Goal: Task Accomplishment & Management: Manage account settings

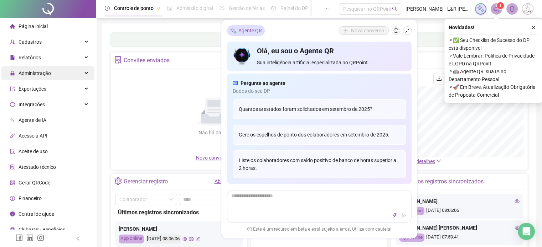
click at [41, 70] on span "Administração" at bounding box center [35, 73] width 32 height 6
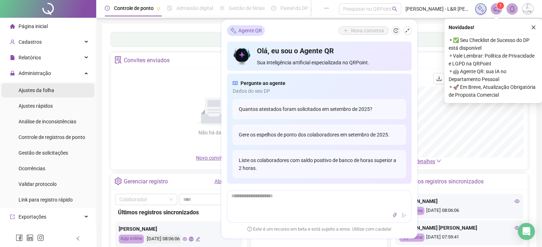
click at [37, 91] on span "Ajustes da folha" at bounding box center [37, 91] width 36 height 6
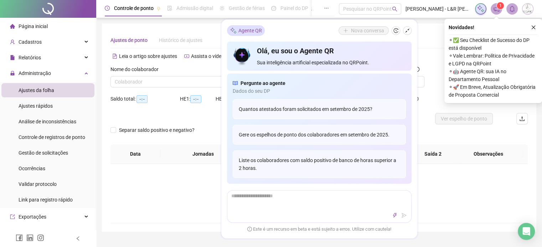
type input "**********"
click at [533, 28] on icon "close" at bounding box center [532, 27] width 5 height 5
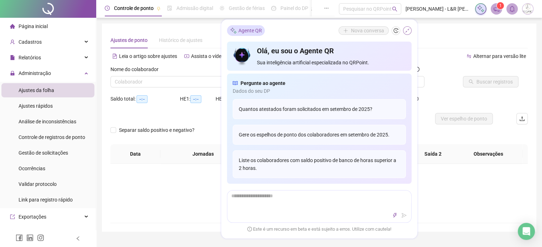
click at [404, 32] on icon "shrink" at bounding box center [406, 30] width 5 height 5
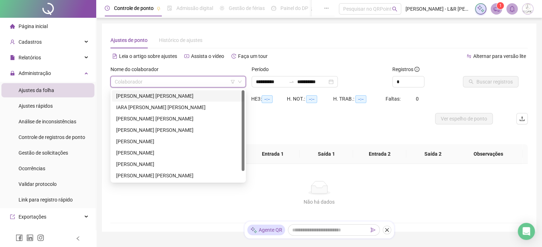
click at [174, 79] on input "search" at bounding box center [175, 82] width 120 height 11
click at [134, 98] on div "[PERSON_NAME] [PERSON_NAME]" at bounding box center [178, 96] width 124 height 8
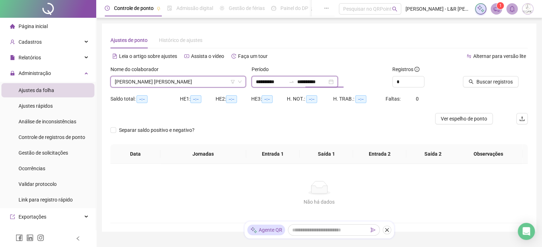
click at [324, 81] on input "**********" at bounding box center [312, 82] width 30 height 8
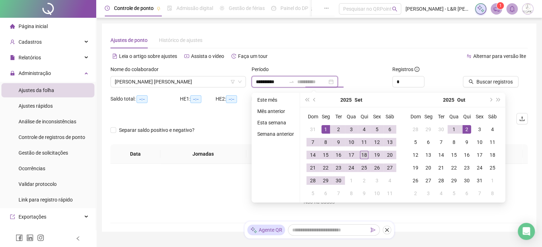
type input "**********"
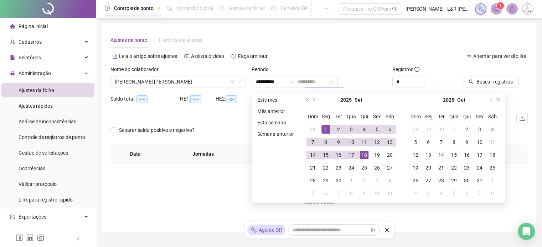
click at [364, 153] on div "18" at bounding box center [364, 155] width 9 height 9
type input "**********"
click at [328, 126] on div "1" at bounding box center [325, 129] width 9 height 9
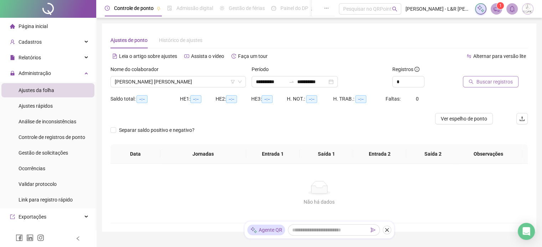
click at [497, 81] on span "Buscar registros" at bounding box center [494, 82] width 36 height 8
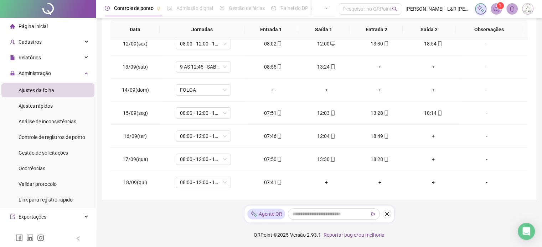
scroll to position [263, 0]
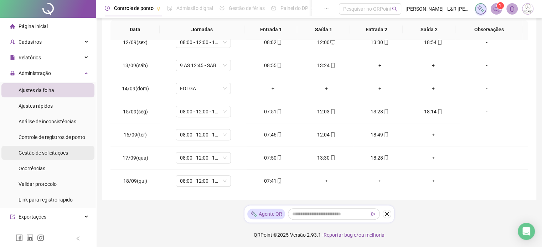
click at [48, 151] on span "Gestão de solicitações" at bounding box center [43, 153] width 49 height 6
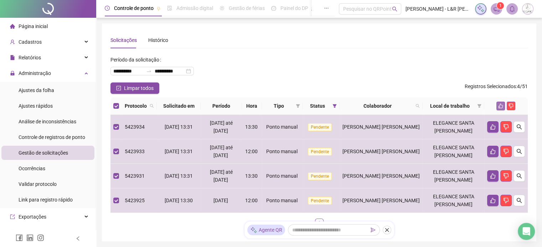
click at [502, 104] on icon "like" at bounding box center [500, 106] width 5 height 5
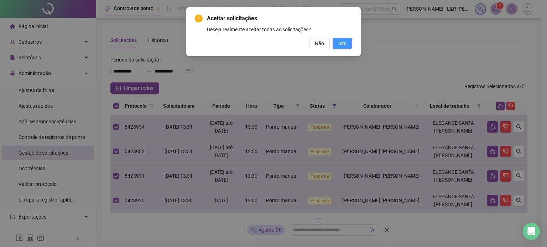
click at [350, 45] on button "Sim" at bounding box center [343, 43] width 20 height 11
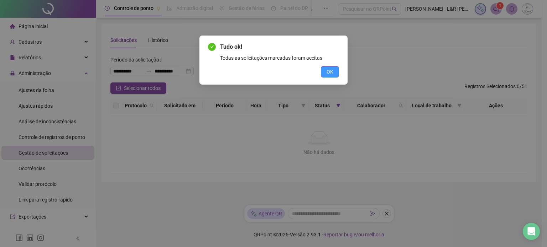
click at [333, 72] on span "OK" at bounding box center [329, 72] width 7 height 8
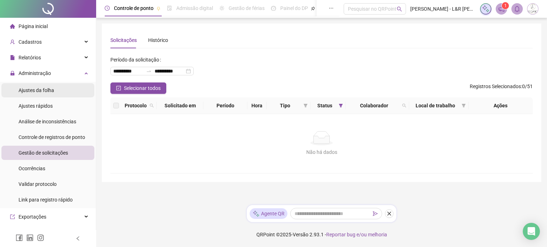
click at [50, 88] on span "Ajustes da folha" at bounding box center [37, 91] width 36 height 6
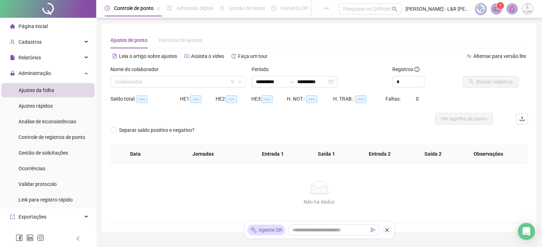
type input "**********"
click at [152, 80] on input "search" at bounding box center [175, 82] width 120 height 11
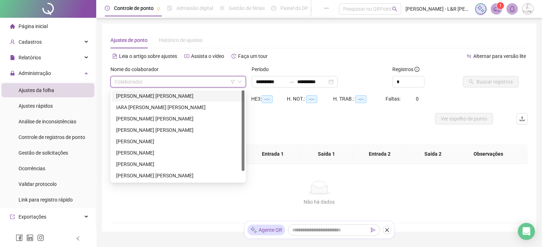
click at [138, 93] on div "[PERSON_NAME] [PERSON_NAME]" at bounding box center [178, 96] width 124 height 8
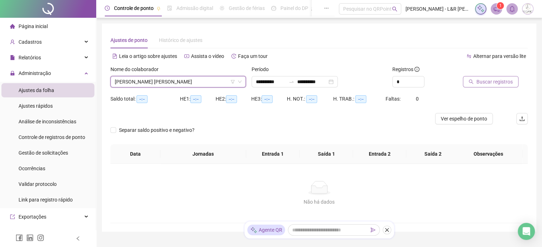
click at [486, 82] on span "Buscar registros" at bounding box center [494, 82] width 36 height 8
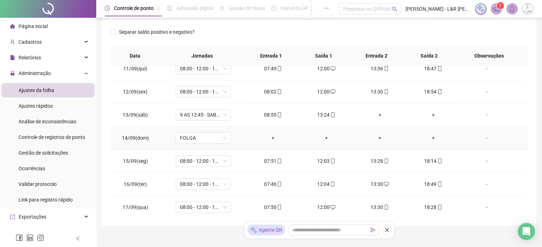
scroll to position [133, 0]
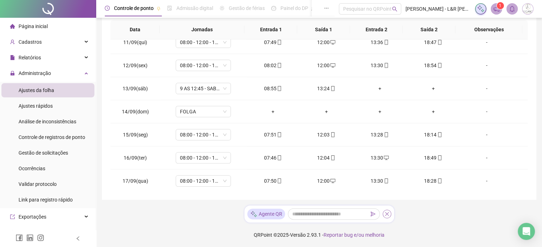
click at [386, 214] on icon "close" at bounding box center [387, 215] width 4 height 4
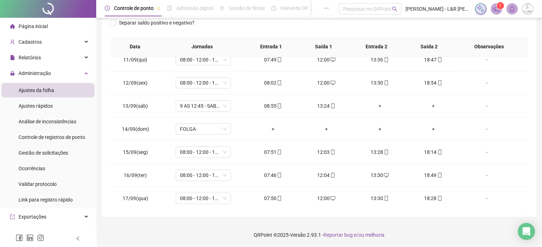
scroll to position [240, 0]
click at [37, 153] on span "Gestão de solicitações" at bounding box center [43, 153] width 49 height 6
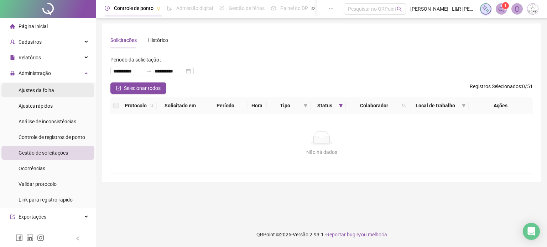
click at [47, 92] on span "Ajustes da folha" at bounding box center [37, 91] width 36 height 6
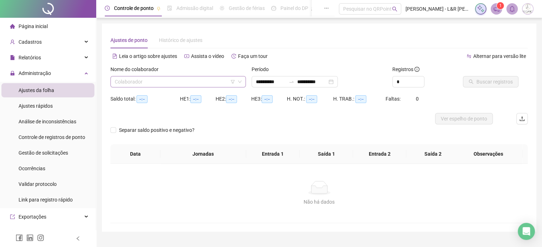
click at [163, 82] on input "search" at bounding box center [175, 82] width 120 height 11
type input "**********"
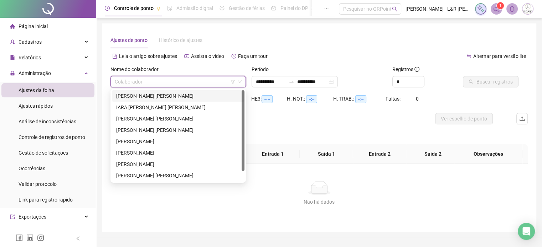
click at [147, 79] on input "search" at bounding box center [175, 82] width 120 height 11
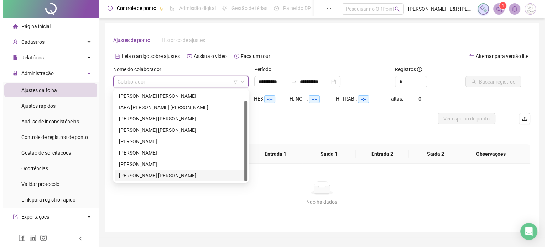
scroll to position [11, 0]
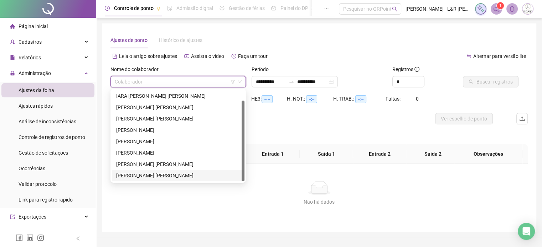
click at [135, 173] on div "[PERSON_NAME] [PERSON_NAME]" at bounding box center [178, 176] width 124 height 8
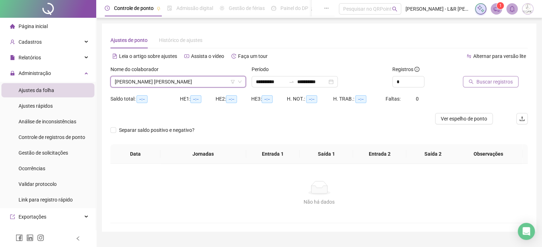
click at [477, 78] on button "Buscar registros" at bounding box center [490, 81] width 56 height 11
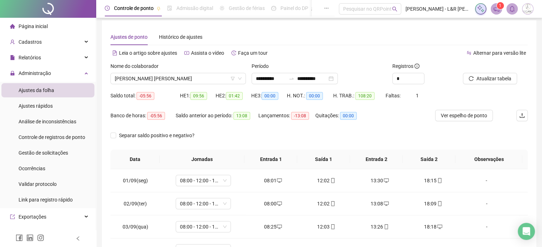
scroll to position [0, 0]
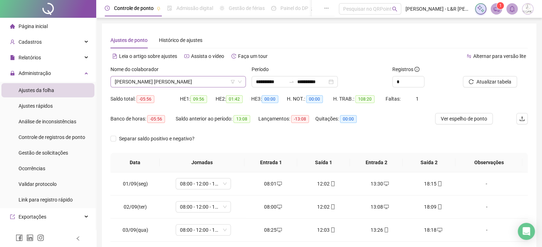
click at [214, 81] on span "[PERSON_NAME] [PERSON_NAME]" at bounding box center [178, 82] width 127 height 11
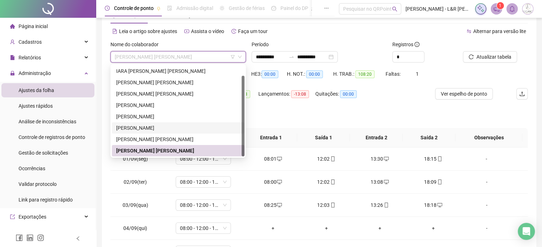
scroll to position [36, 0]
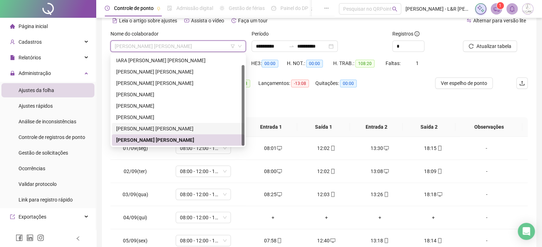
click at [143, 128] on div "[PERSON_NAME] [PERSON_NAME]" at bounding box center [178, 129] width 124 height 8
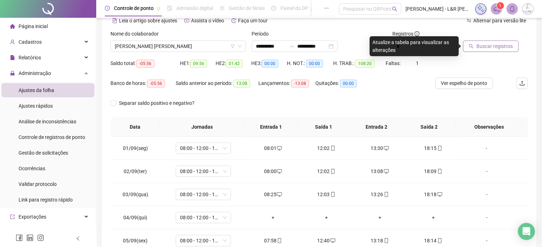
click at [487, 45] on span "Buscar registros" at bounding box center [494, 46] width 36 height 8
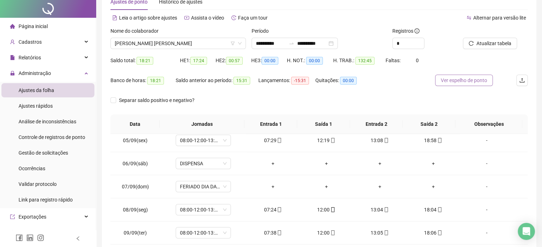
scroll to position [0, 0]
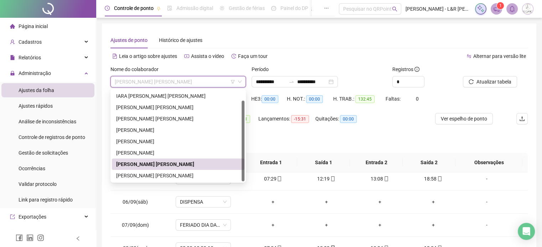
click at [194, 77] on input "search" at bounding box center [175, 82] width 120 height 11
click at [140, 151] on div "[PERSON_NAME]" at bounding box center [178, 153] width 124 height 8
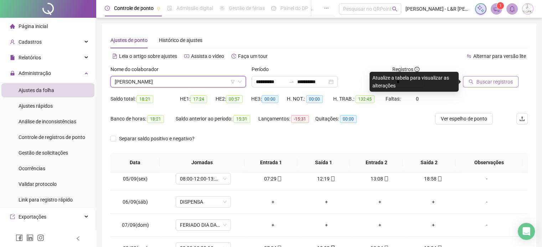
click at [477, 80] on span "Buscar registros" at bounding box center [494, 82] width 36 height 8
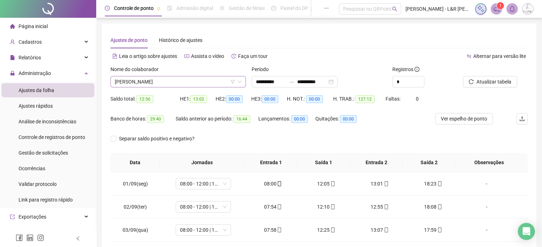
click at [214, 78] on span "[PERSON_NAME]" at bounding box center [178, 82] width 127 height 11
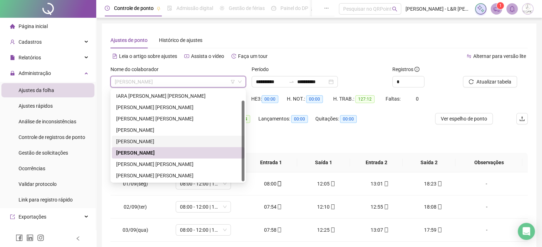
click at [139, 138] on div "[PERSON_NAME]" at bounding box center [178, 142] width 124 height 8
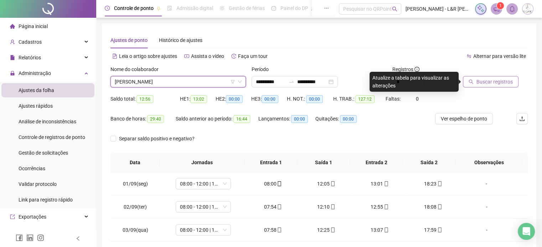
click at [485, 80] on span "Buscar registros" at bounding box center [494, 82] width 36 height 8
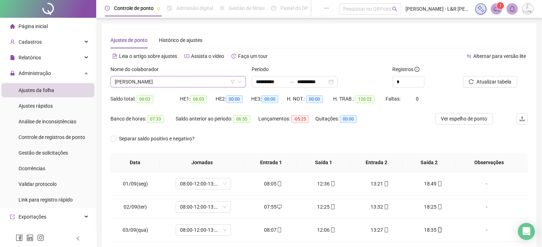
click at [212, 79] on span "[PERSON_NAME]" at bounding box center [178, 82] width 127 height 11
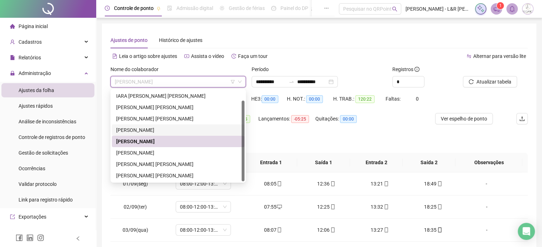
click at [151, 129] on div "[PERSON_NAME]" at bounding box center [178, 130] width 124 height 8
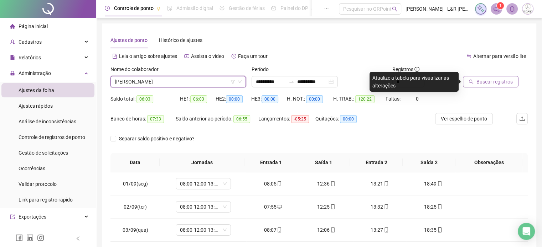
click at [482, 78] on span "Buscar registros" at bounding box center [494, 82] width 36 height 8
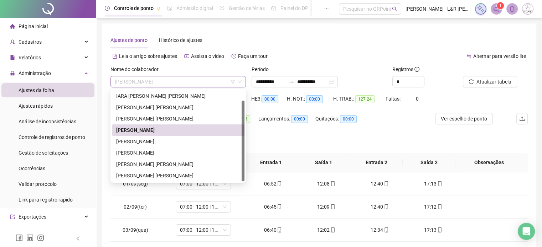
click at [213, 78] on span "[PERSON_NAME]" at bounding box center [178, 82] width 127 height 11
click at [137, 118] on div "[PERSON_NAME] [PERSON_NAME]" at bounding box center [178, 119] width 124 height 8
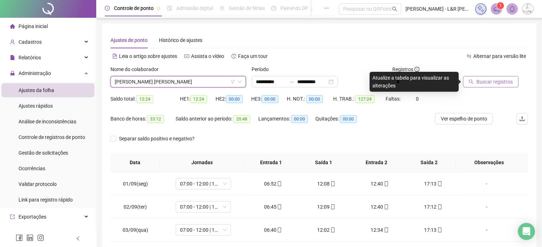
click at [490, 81] on span "Buscar registros" at bounding box center [494, 82] width 36 height 8
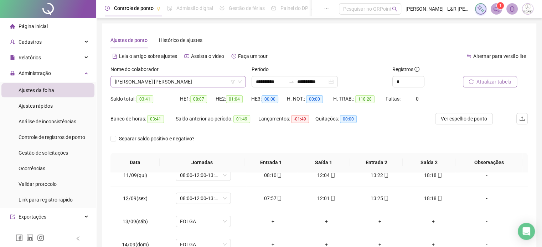
click at [188, 85] on span "[PERSON_NAME] [PERSON_NAME]" at bounding box center [178, 82] width 127 height 11
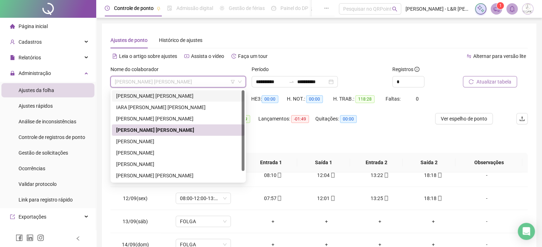
click at [136, 96] on div "[PERSON_NAME] [PERSON_NAME]" at bounding box center [178, 96] width 124 height 8
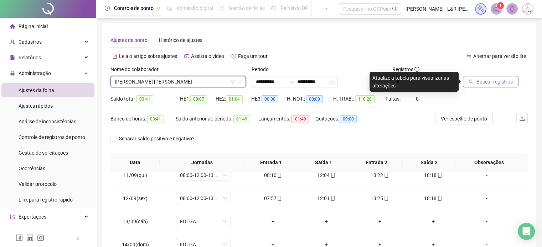
click at [380, 33] on div "Ajustes de ponto Histórico de ajustes" at bounding box center [318, 40] width 417 height 16
click at [287, 45] on div "Ajustes de ponto Histórico de ajustes" at bounding box center [318, 40] width 417 height 16
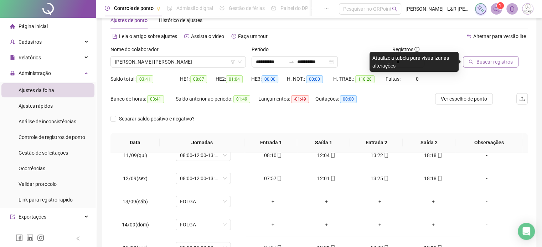
scroll to position [9, 0]
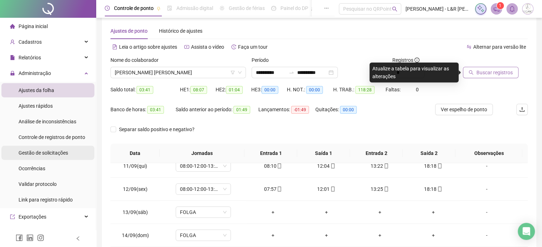
click at [48, 152] on span "Gestão de solicitações" at bounding box center [43, 153] width 49 height 6
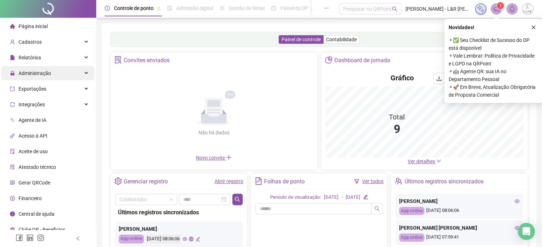
click at [54, 74] on div "Administração" at bounding box center [47, 73] width 93 height 14
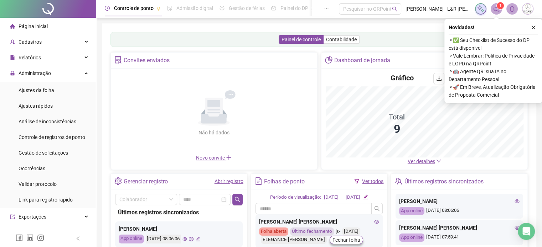
click at [41, 154] on span "Gestão de solicitações" at bounding box center [43, 153] width 49 height 6
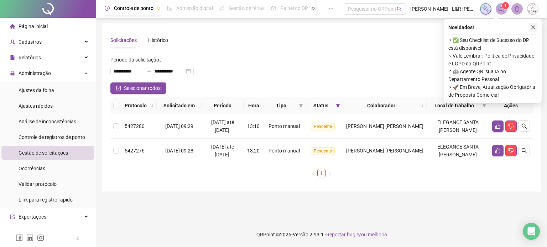
click at [533, 26] on icon "close" at bounding box center [532, 27] width 5 height 5
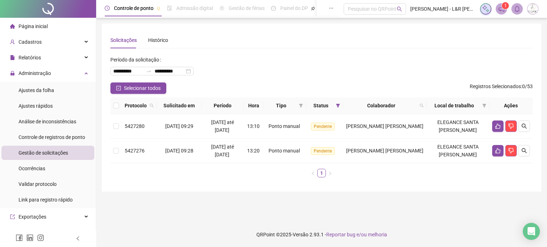
click at [119, 106] on th at bounding box center [115, 106] width 11 height 17
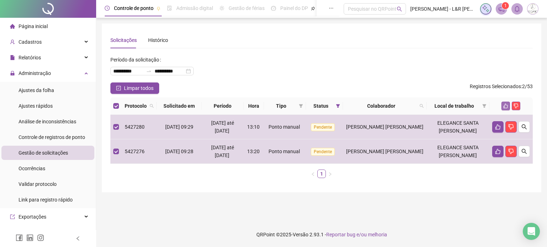
click at [505, 105] on icon "like" at bounding box center [505, 106] width 5 height 5
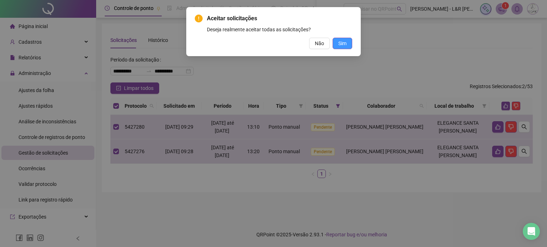
click at [343, 41] on span "Sim" at bounding box center [342, 44] width 8 height 8
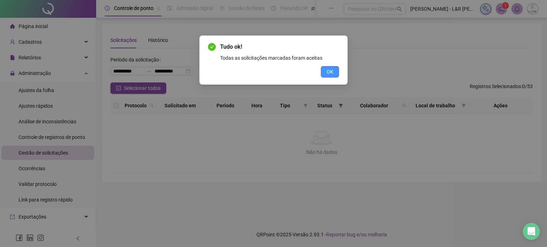
click at [329, 70] on span "OK" at bounding box center [329, 72] width 7 height 8
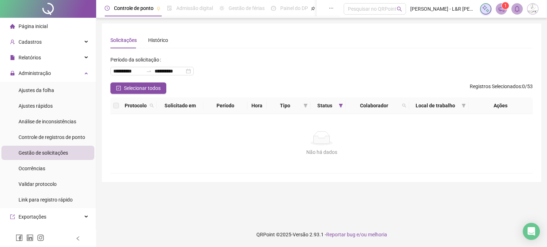
click at [56, 153] on span "Gestão de solicitações" at bounding box center [43, 153] width 49 height 6
click at [30, 108] on span "Ajustes rápidos" at bounding box center [36, 106] width 34 height 6
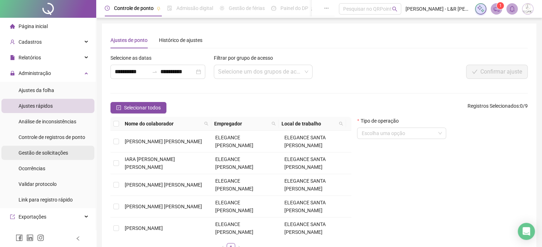
click at [44, 159] on div "Gestão de solicitações" at bounding box center [43, 153] width 49 height 14
